Goal: Task Accomplishment & Management: Complete application form

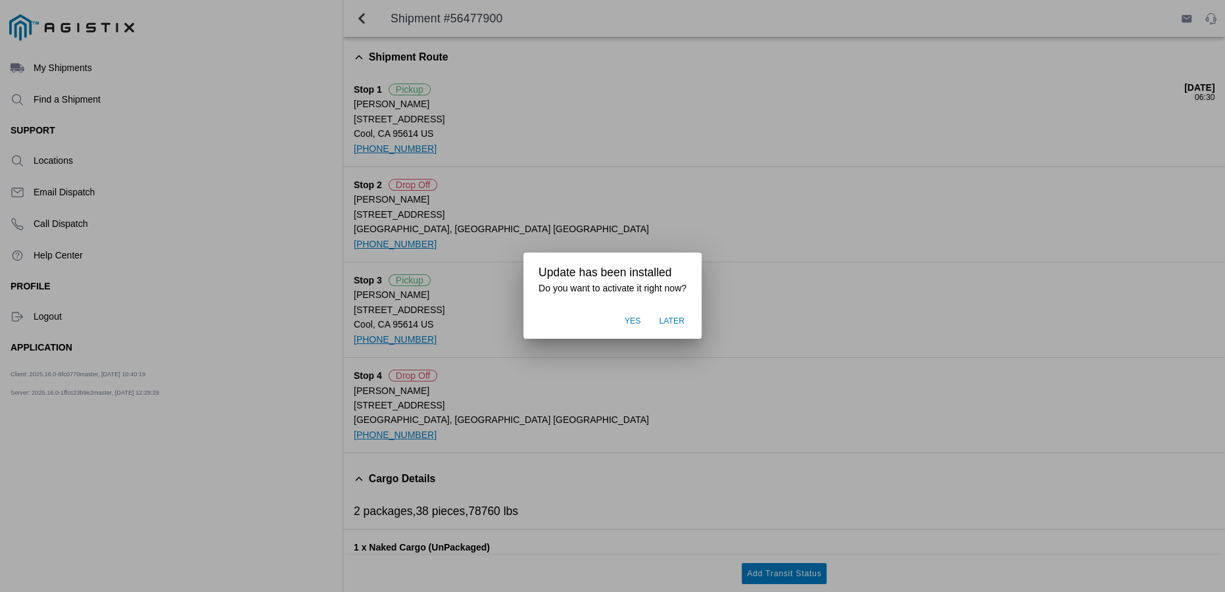
click at [663, 323] on span "Later" at bounding box center [672, 322] width 26 height 12
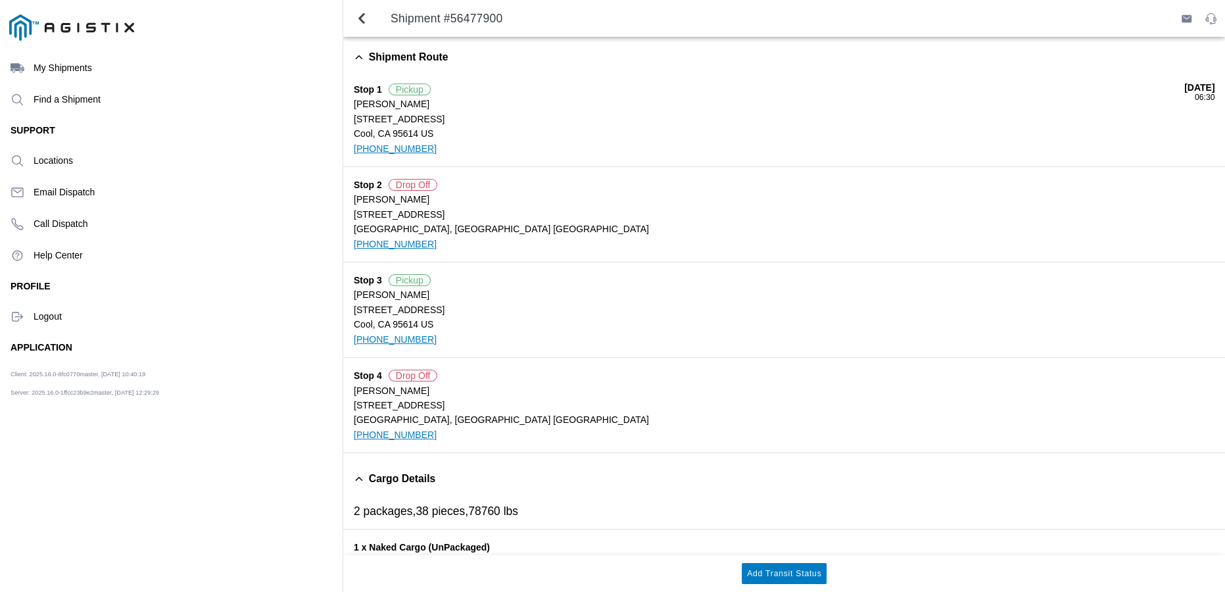
click at [787, 579] on button "Add Transit Status" at bounding box center [784, 573] width 85 height 21
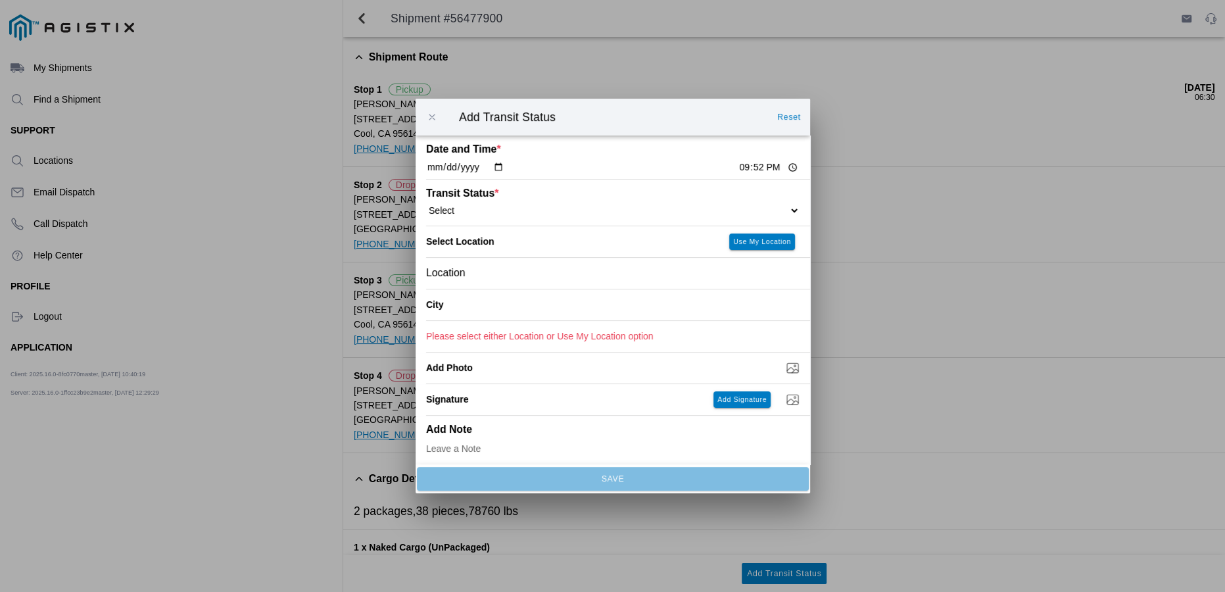
click at [786, 212] on select "Select Arrive at Drop Off Arrive at Pickup Break Start Break Stop Depart Drop O…" at bounding box center [612, 210] width 373 height 12
select select "DELIVRED"
click at [426, 204] on select "Select Arrive at Drop Off Arrive at Pickup Break Start Break Stop Depart Drop O…" at bounding box center [612, 210] width 373 height 12
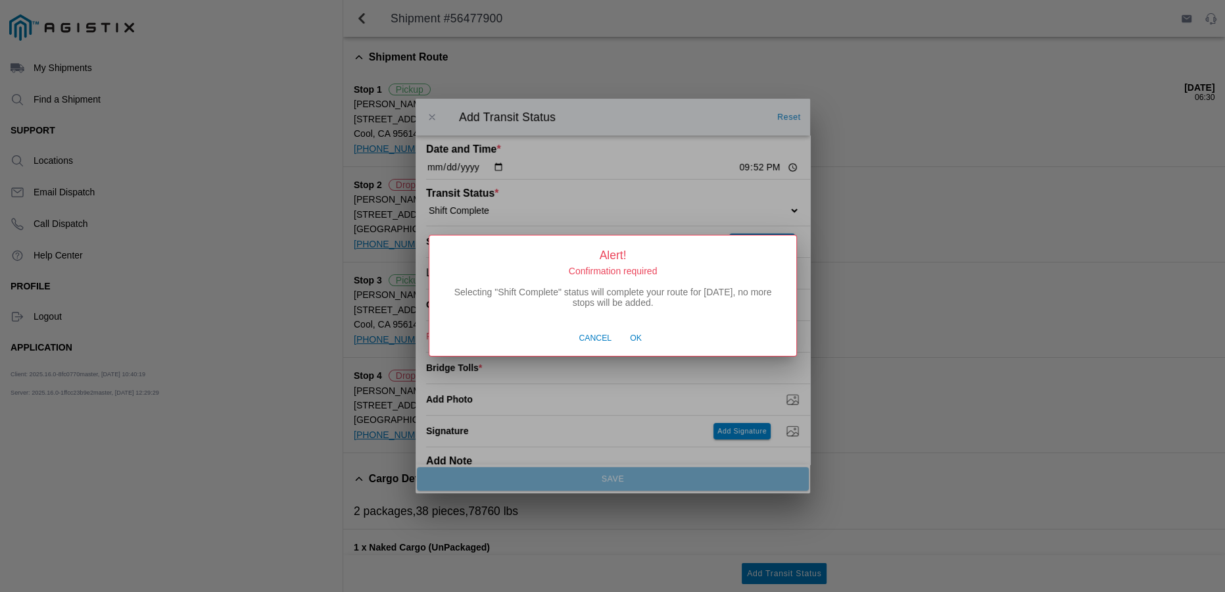
click at [602, 346] on button "Cancel" at bounding box center [595, 338] width 46 height 25
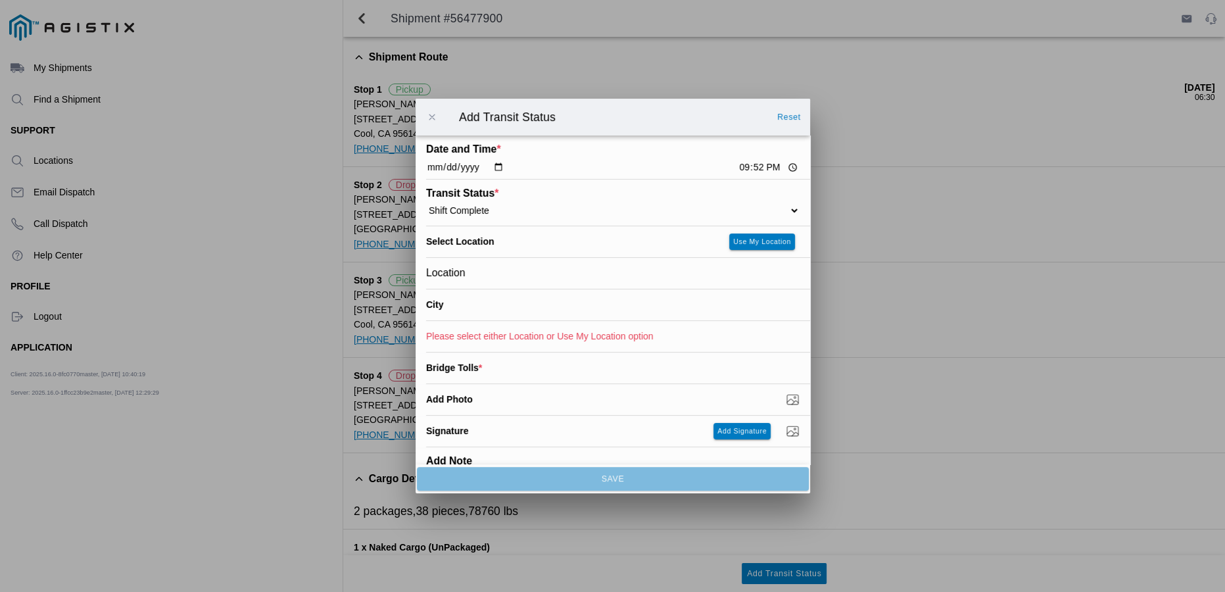
select select
click at [794, 110] on button "Reset" at bounding box center [789, 117] width 34 height 21
click at [434, 114] on span "button" at bounding box center [432, 117] width 12 height 12
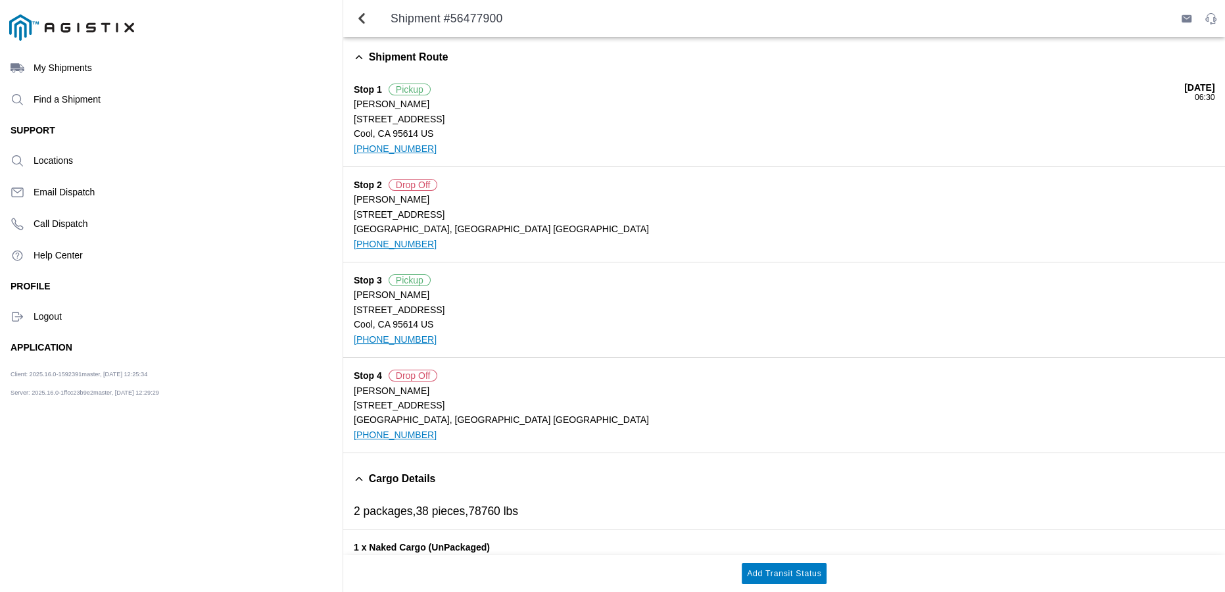
click at [0, 0] on slot "Add Transit Status" at bounding box center [0, 0] width 0 height 0
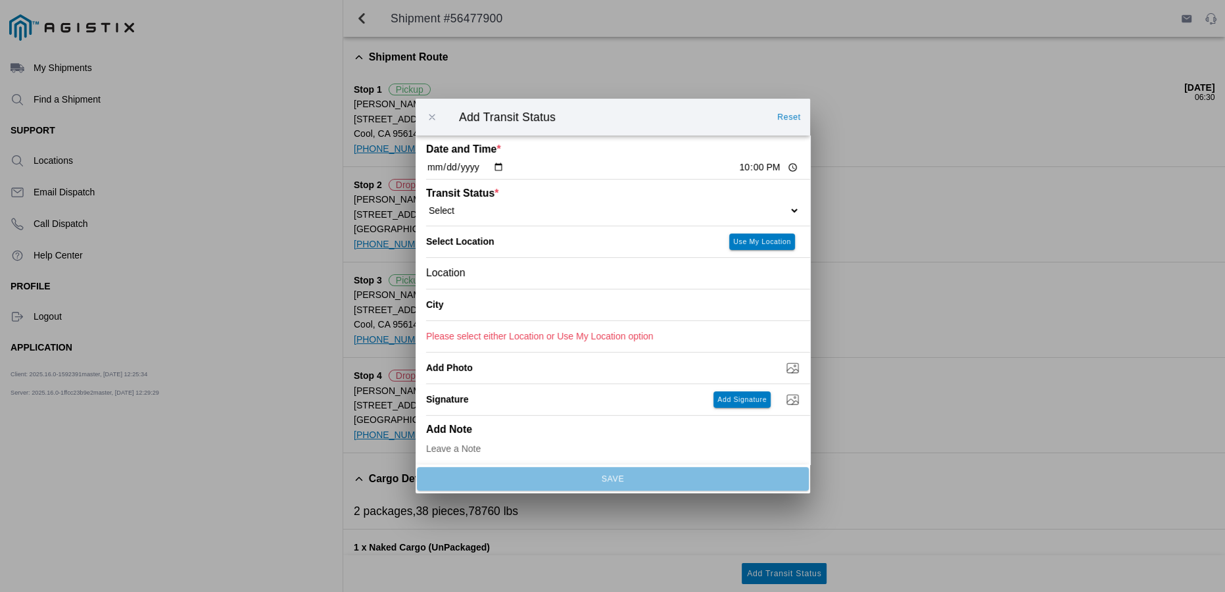
click at [789, 211] on div "Transit Status * Select Arrive at Drop Off Arrive at Pickup Break Start Break S…" at bounding box center [618, 203] width 384 height 47
click at [785, 212] on select "Select Arrive at Drop Off Arrive at Pickup Break Start Break Stop Depart Drop O…" at bounding box center [612, 210] width 373 height 12
select select "DELIVRED"
click at [426, 204] on select "Select Arrive at Drop Off Arrive at Pickup Break Start Break Stop Depart Drop O…" at bounding box center [612, 210] width 373 height 12
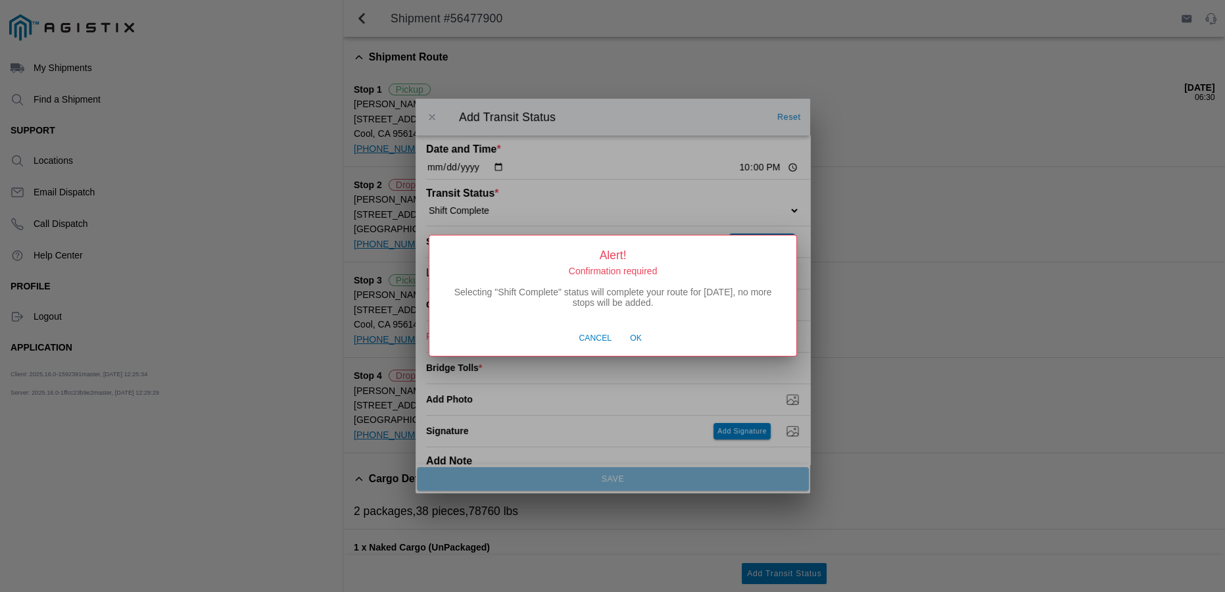
click at [631, 341] on span "Ok" at bounding box center [636, 339] width 12 height 12
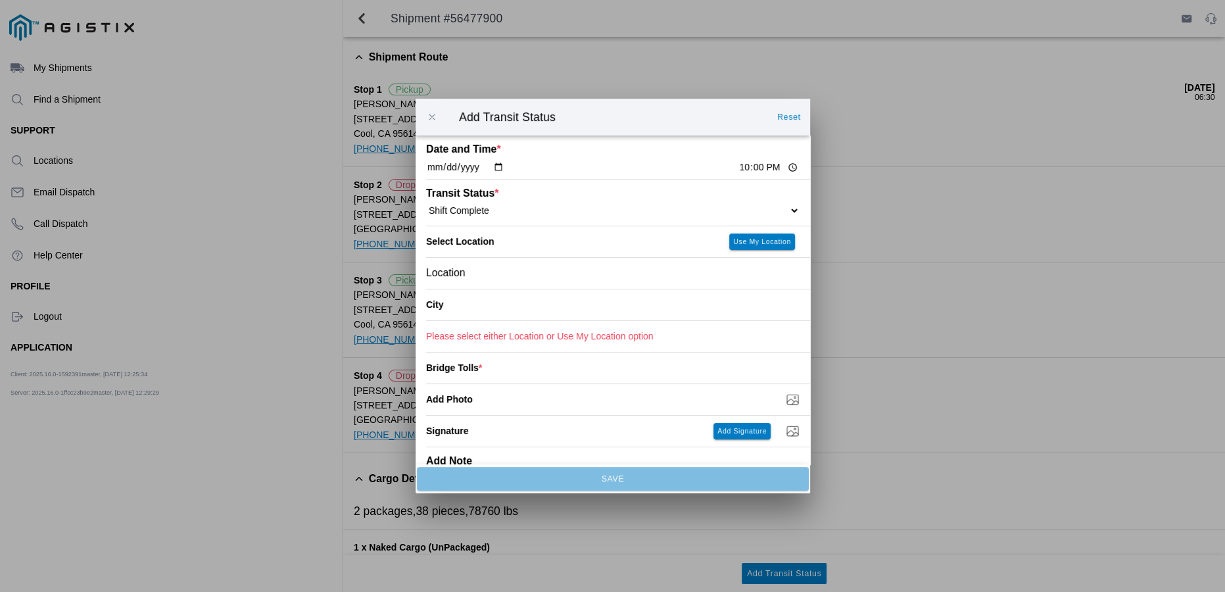
click at [475, 270] on div "Location" at bounding box center [612, 273] width 373 height 31
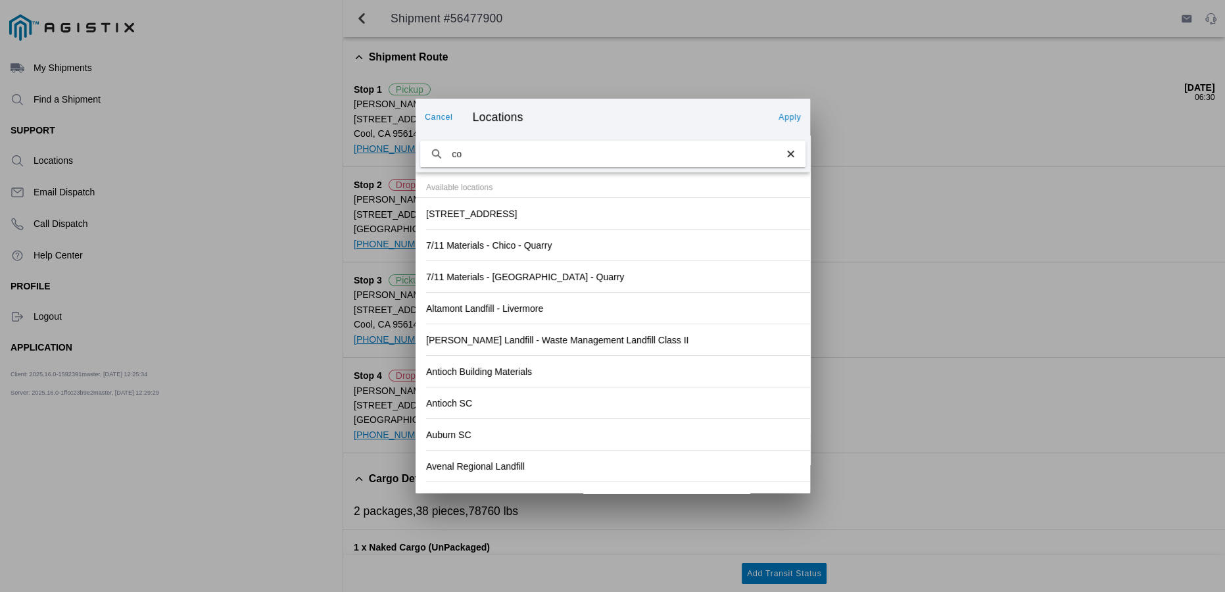
type input "c"
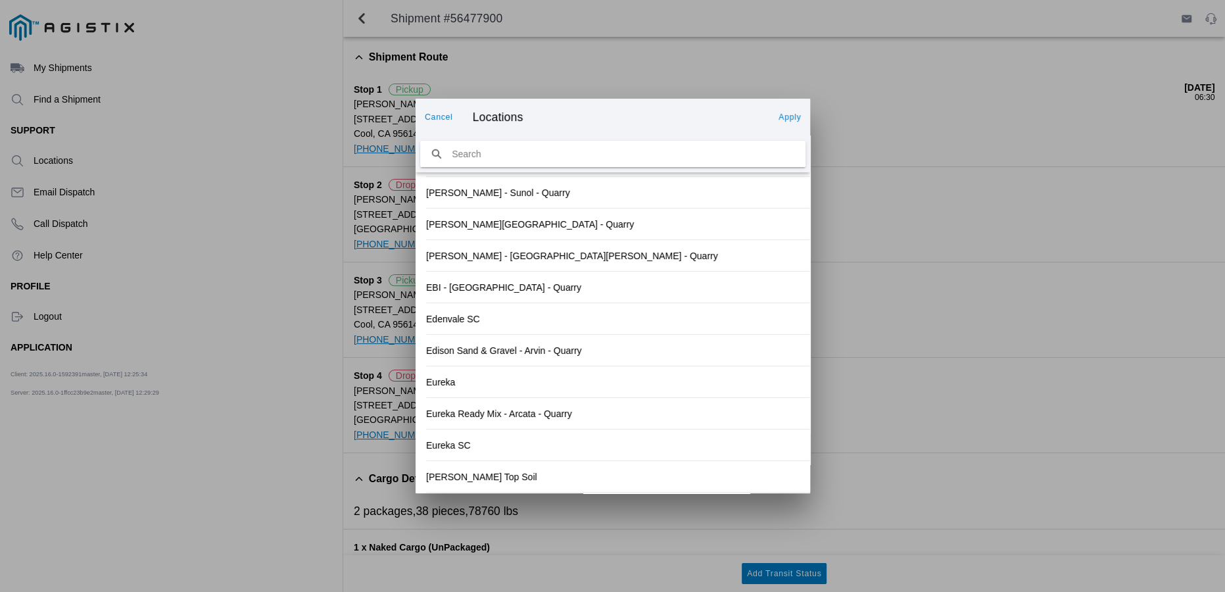
scroll to position [1350, 0]
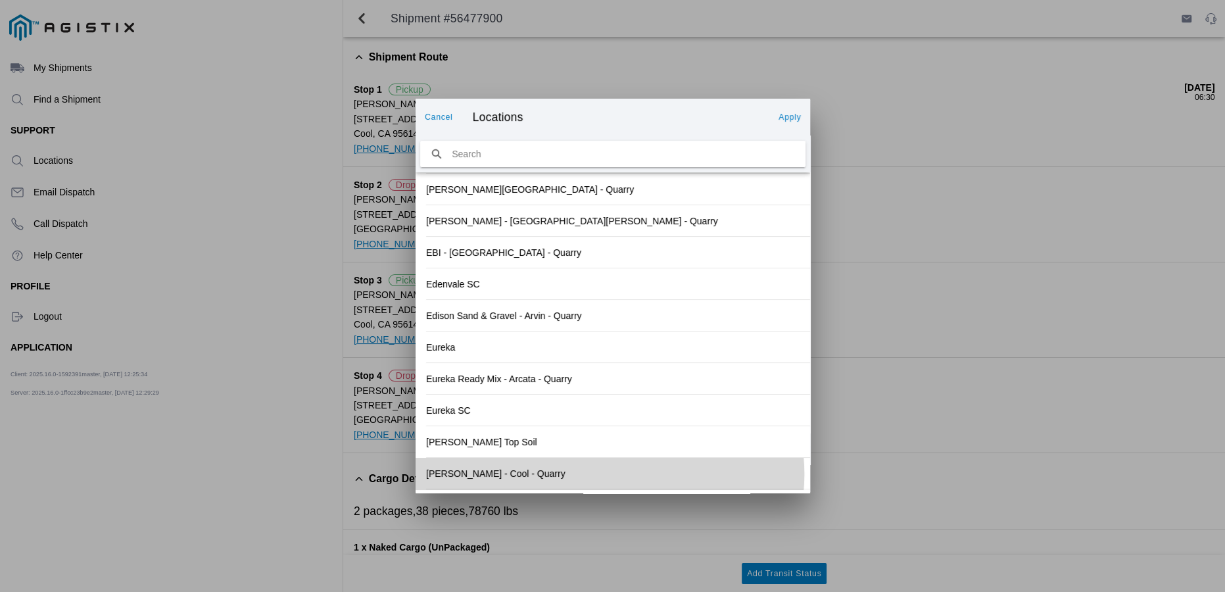
click at [511, 478] on div "Teichert - Cool - Quarry" at bounding box center [612, 473] width 373 height 31
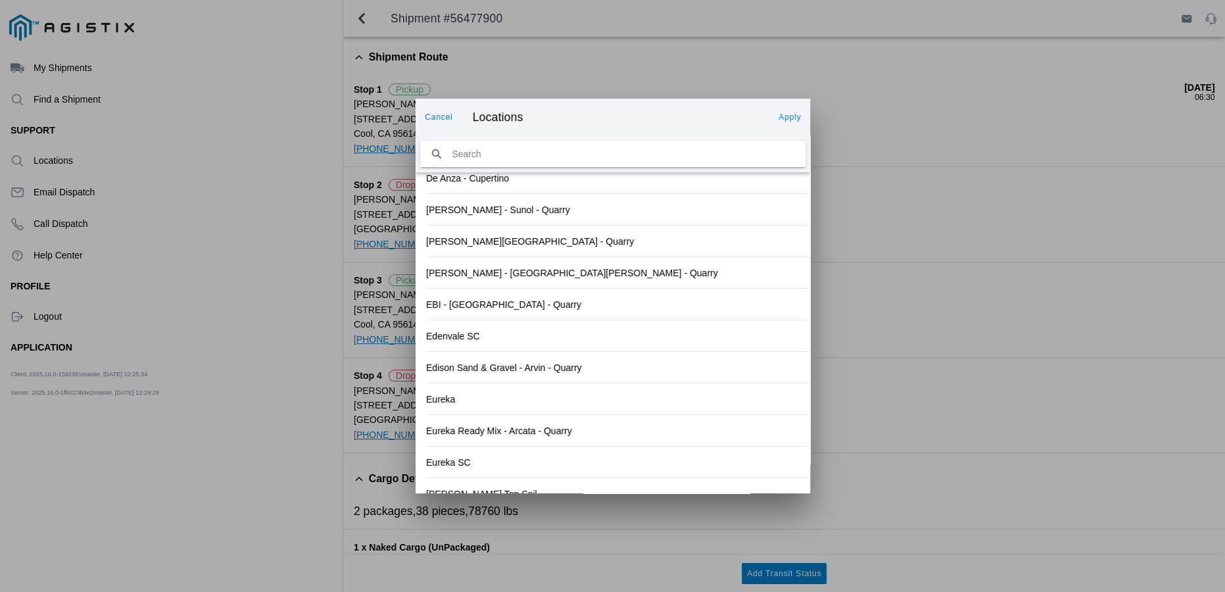
scroll to position [1371, 0]
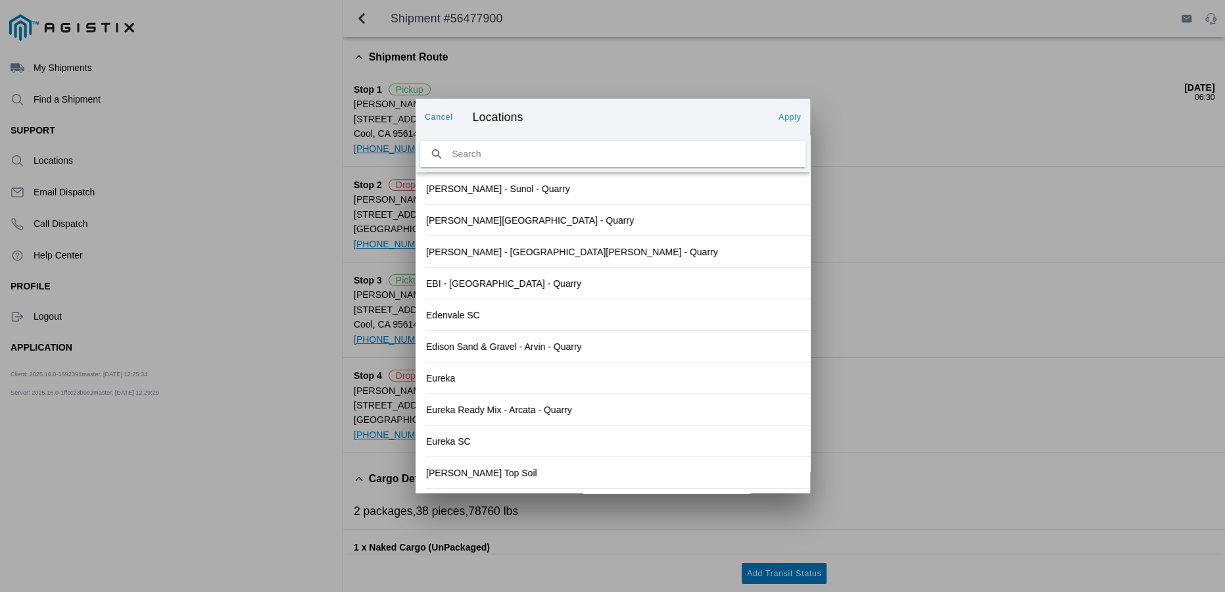
click at [794, 108] on button "Apply" at bounding box center [789, 117] width 33 height 21
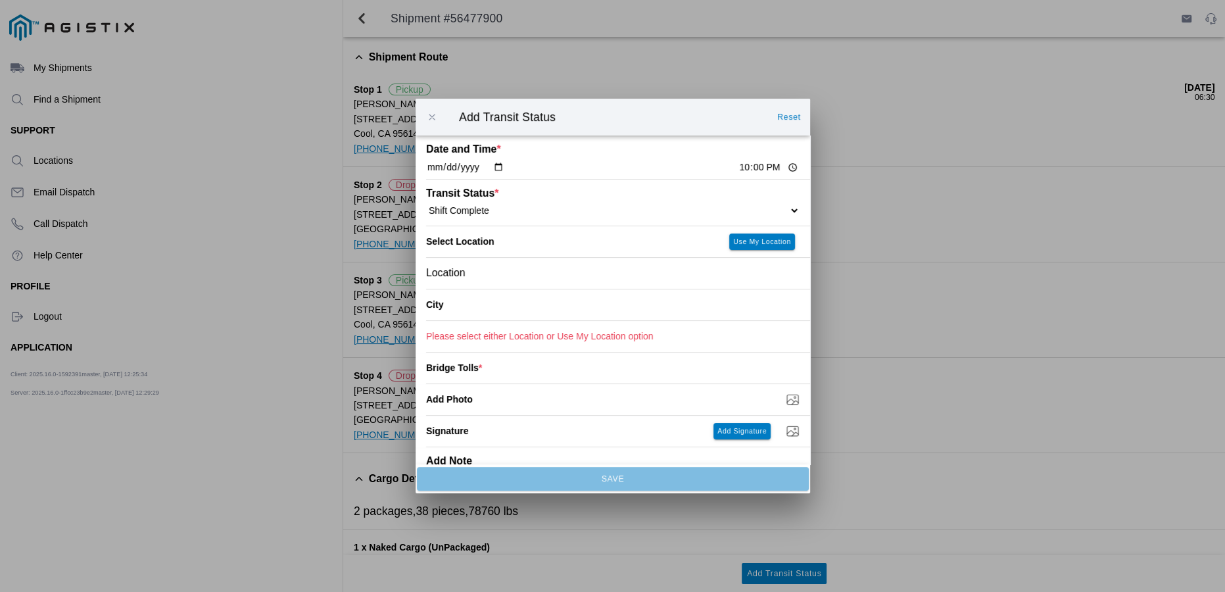
type input "Cool"
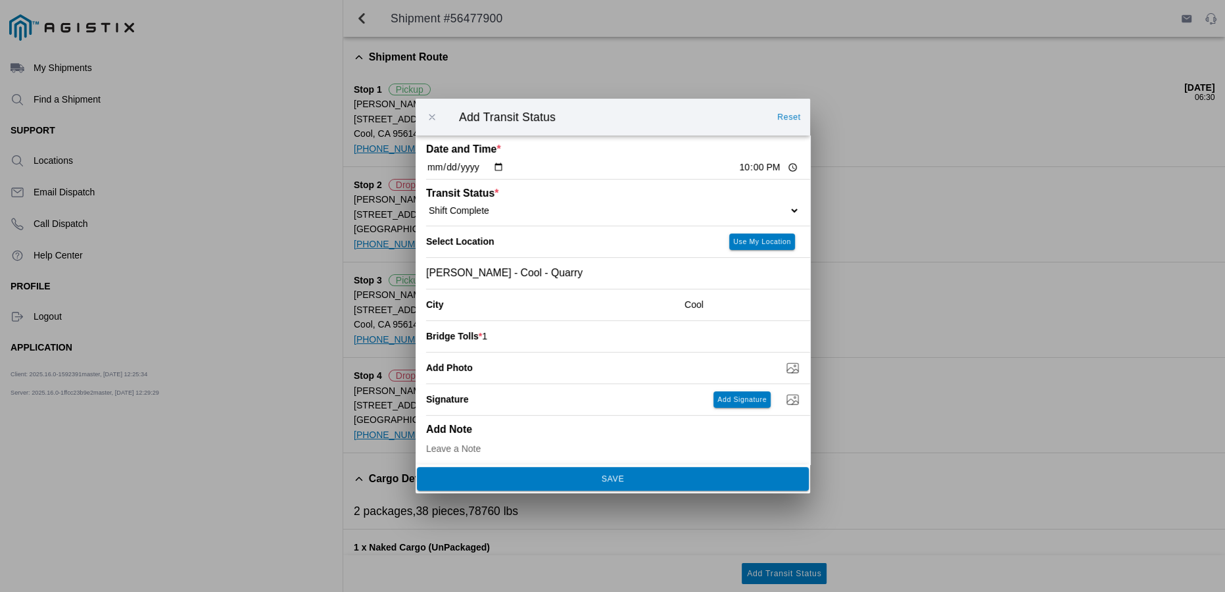
click at [784, 337] on input "1" at bounding box center [641, 336] width 318 height 29
type input "0"
click at [784, 343] on input "0" at bounding box center [641, 336] width 318 height 29
click at [0, 0] on slot "SAVE" at bounding box center [0, 0] width 0 height 0
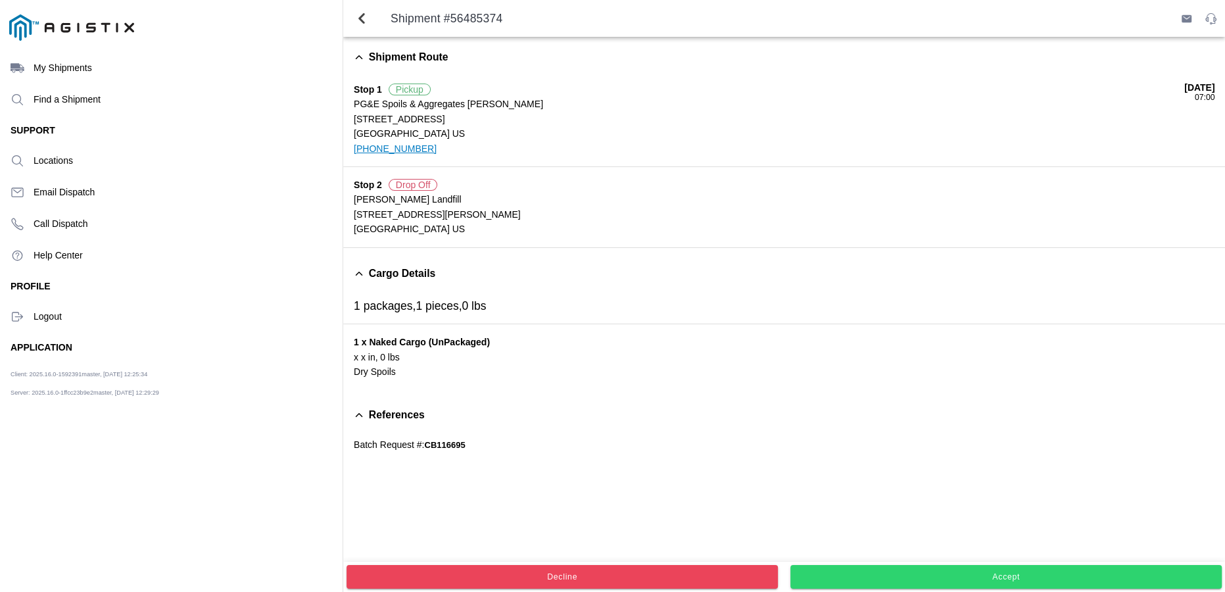
click at [1047, 573] on span "Accept" at bounding box center [1006, 577] width 414 height 8
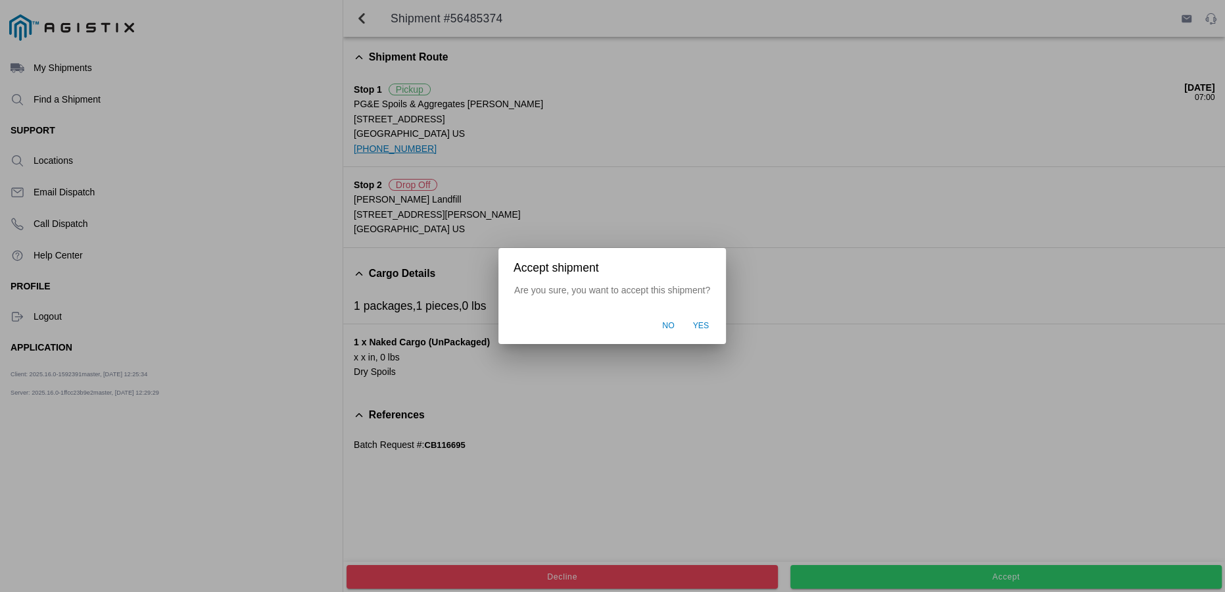
click at [706, 330] on span "Yes" at bounding box center [701, 326] width 16 height 12
